Goal: Task Accomplishment & Management: Manage account settings

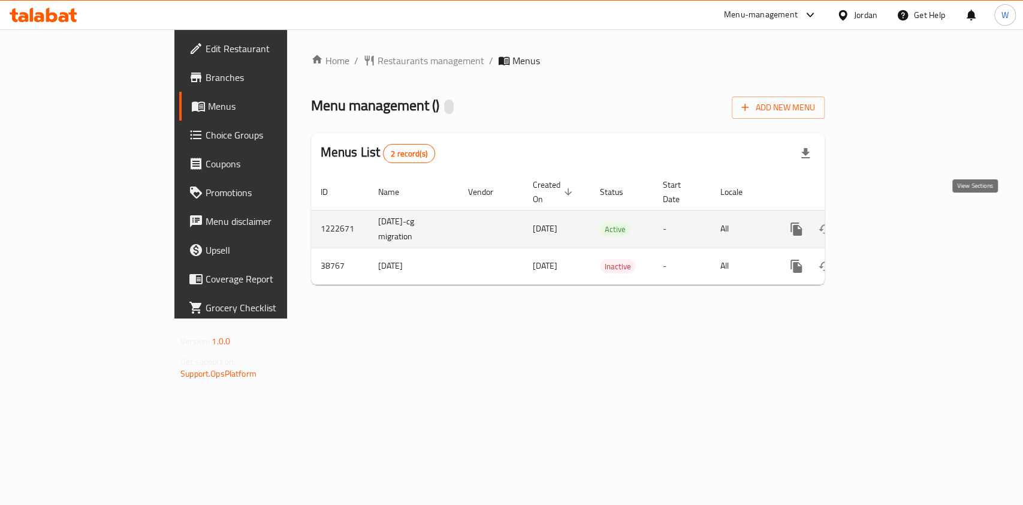
click at [890, 222] on icon "enhanced table" at bounding box center [883, 229] width 14 height 14
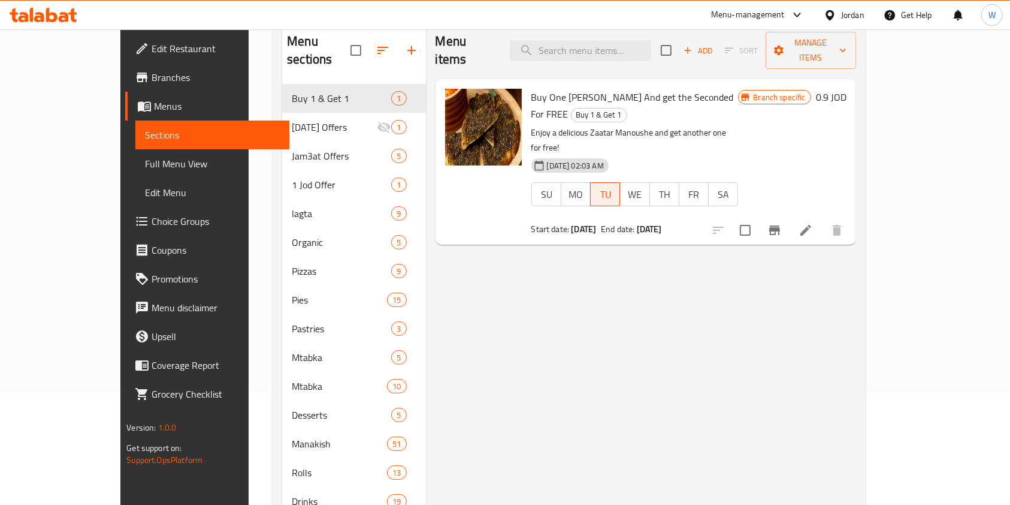
scroll to position [88, 0]
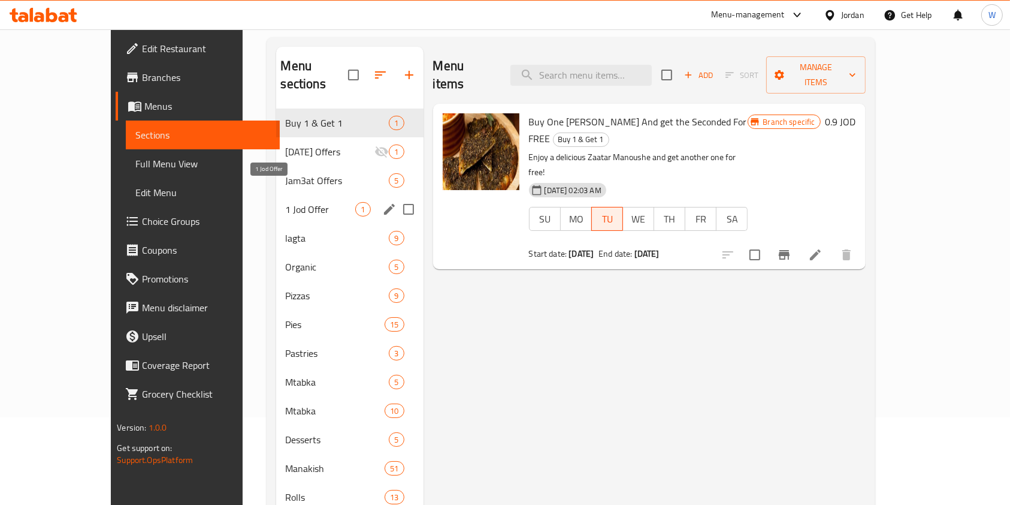
click at [286, 202] on span "1 Jod Offer" at bounding box center [321, 209] width 70 height 14
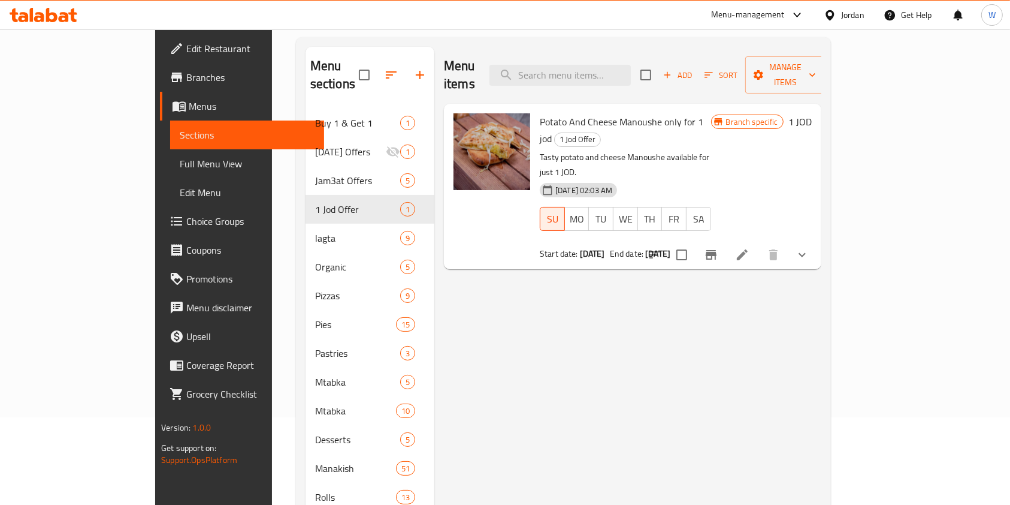
scroll to position [8, 0]
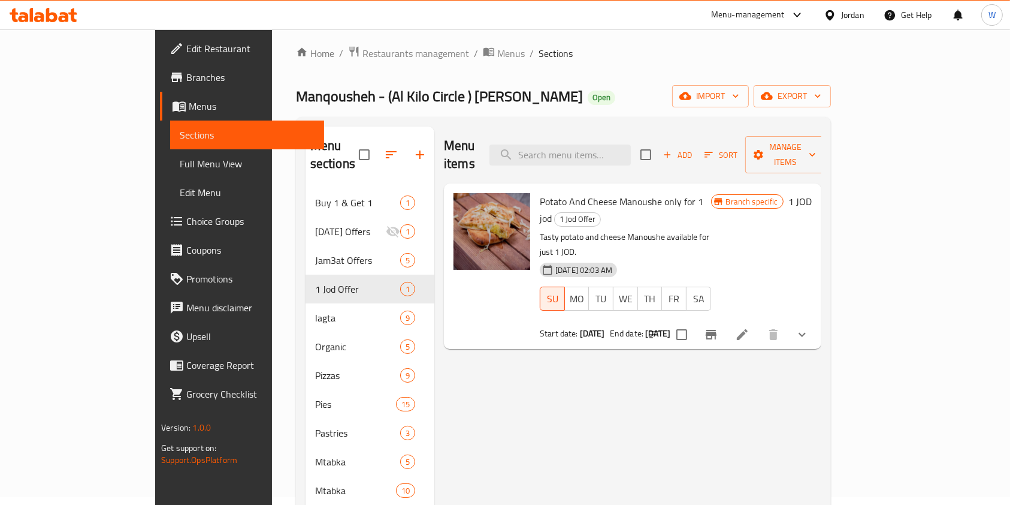
click at [719, 327] on icon "Branch-specific-item" at bounding box center [711, 334] width 14 height 14
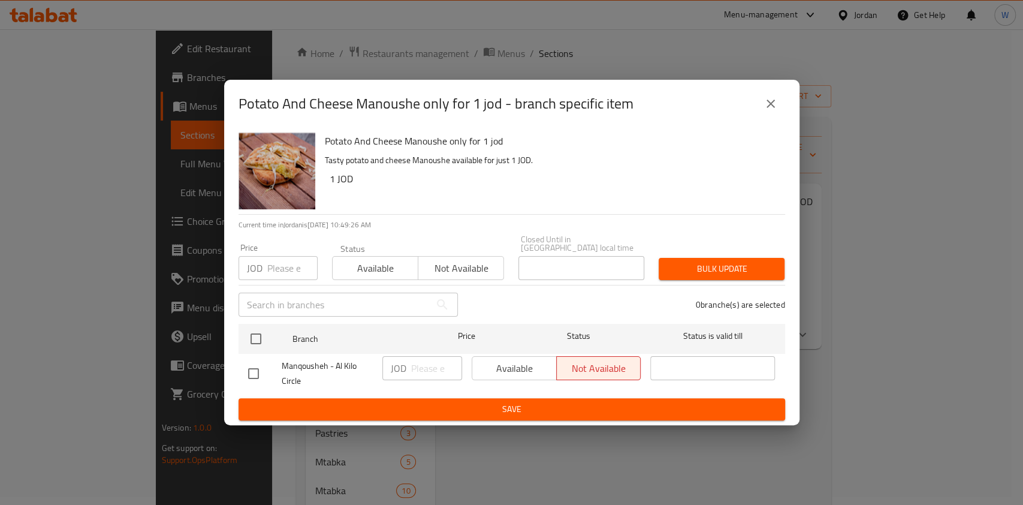
click at [518, 375] on div "Available Not available" at bounding box center [557, 368] width 170 height 24
click at [511, 362] on div "Available Not available" at bounding box center [557, 368] width 170 height 24
drag, startPoint x: 239, startPoint y: 373, endPoint x: 273, endPoint y: 367, distance: 34.7
click at [241, 372] on li "Manqousheh - Al Kilo Circle JOD ​ Available Not available ​" at bounding box center [512, 374] width 547 height 40
click at [261, 363] on input "checkbox" at bounding box center [253, 373] width 25 height 25
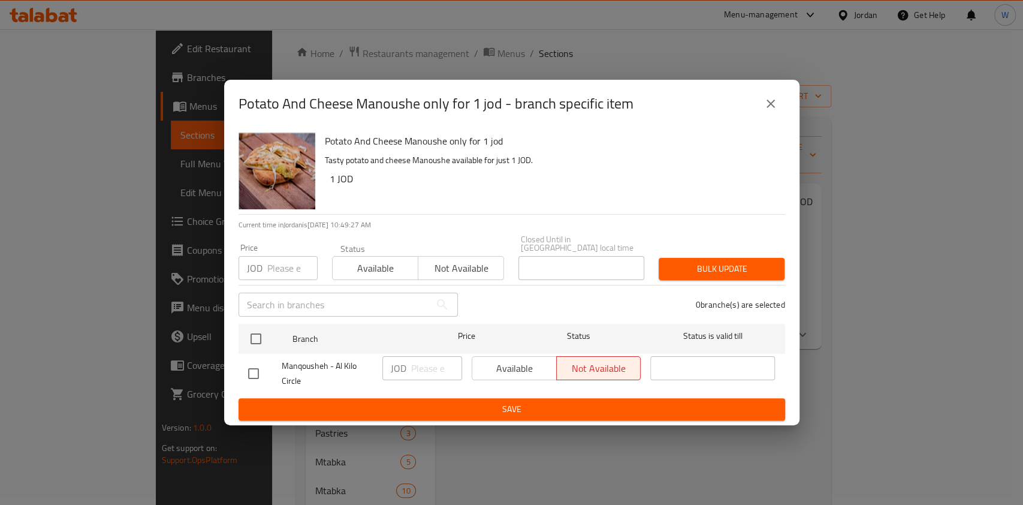
checkbox input "true"
click at [499, 367] on span "Available" at bounding box center [514, 368] width 75 height 17
click at [509, 402] on span "Save" at bounding box center [511, 409] width 527 height 15
